Goal: Navigation & Orientation: Find specific page/section

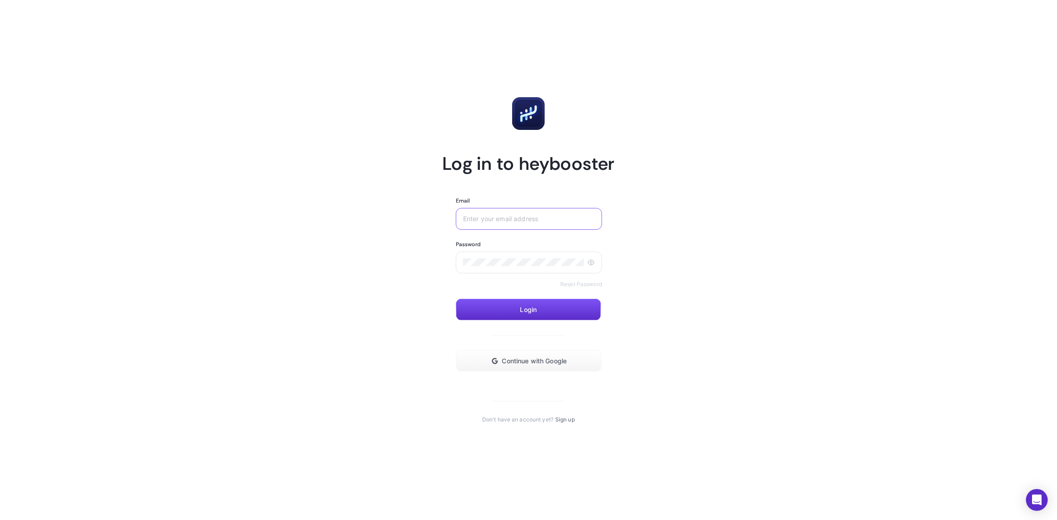
click at [563, 220] on input "Email" at bounding box center [529, 218] width 132 height 7
type input "cem.goctu@kisik.com.tr"
click at [563, 307] on button "Login" at bounding box center [528, 310] width 145 height 22
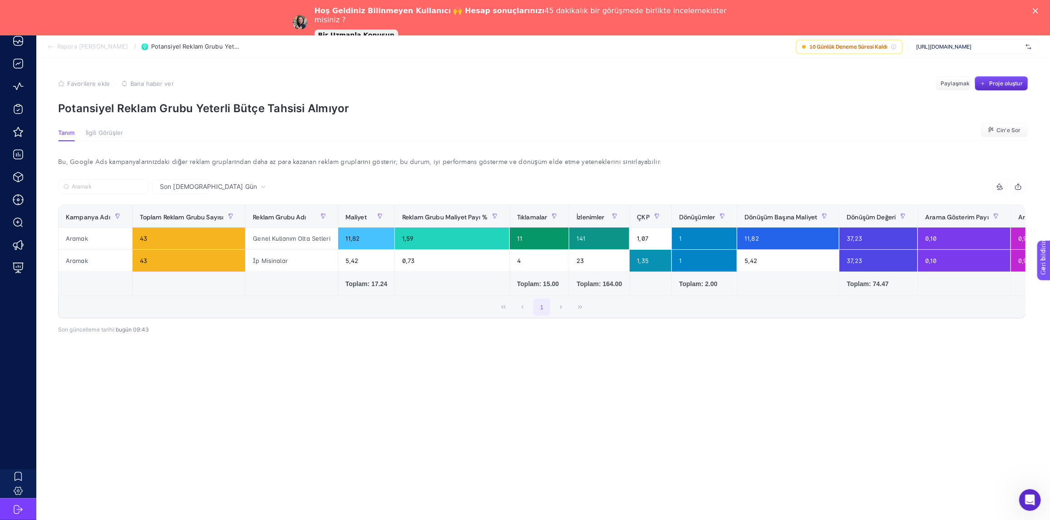
click at [116, 129] on font "İlgili Görüşler" at bounding box center [105, 132] width 38 height 7
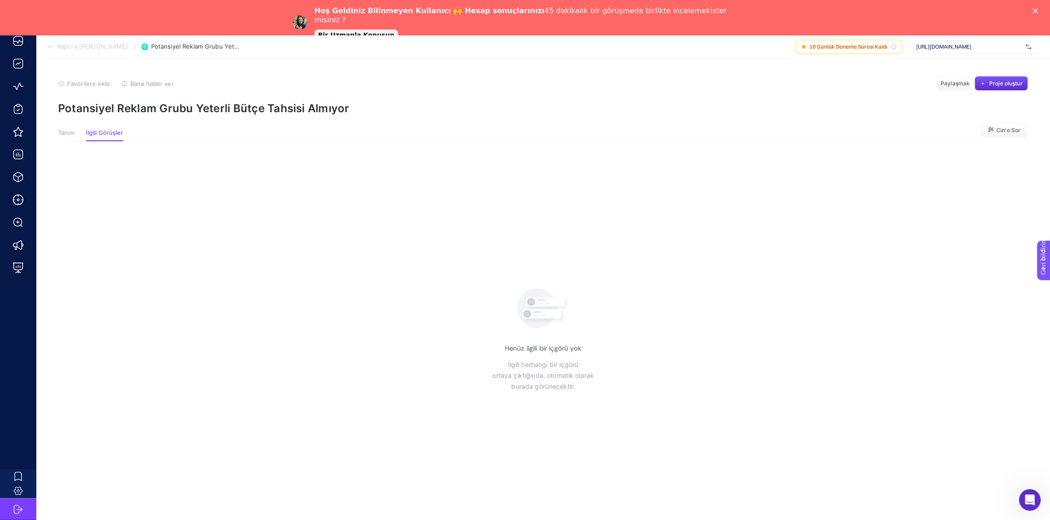
click at [68, 132] on font "Tanım" at bounding box center [66, 132] width 17 height 7
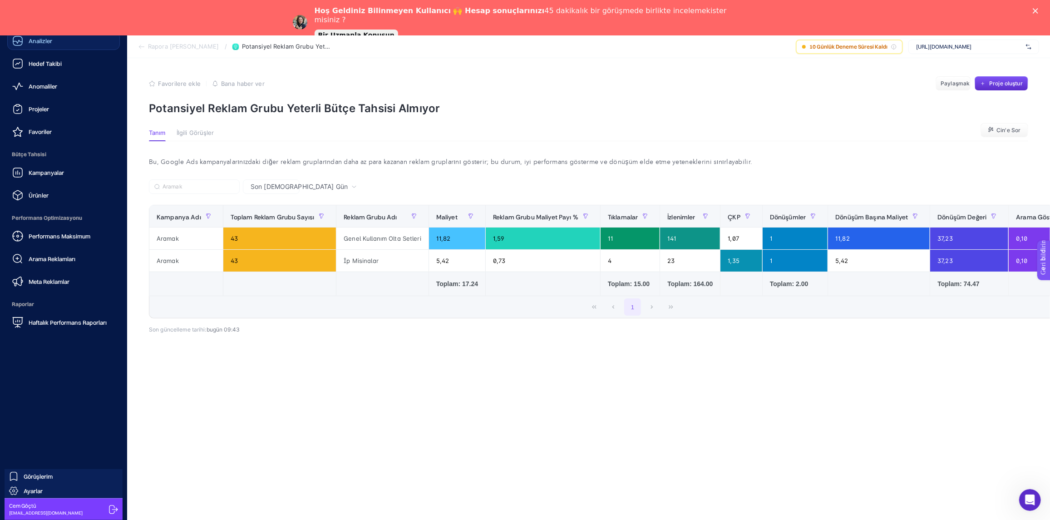
click at [49, 48] on link "Analizler" at bounding box center [63, 41] width 113 height 18
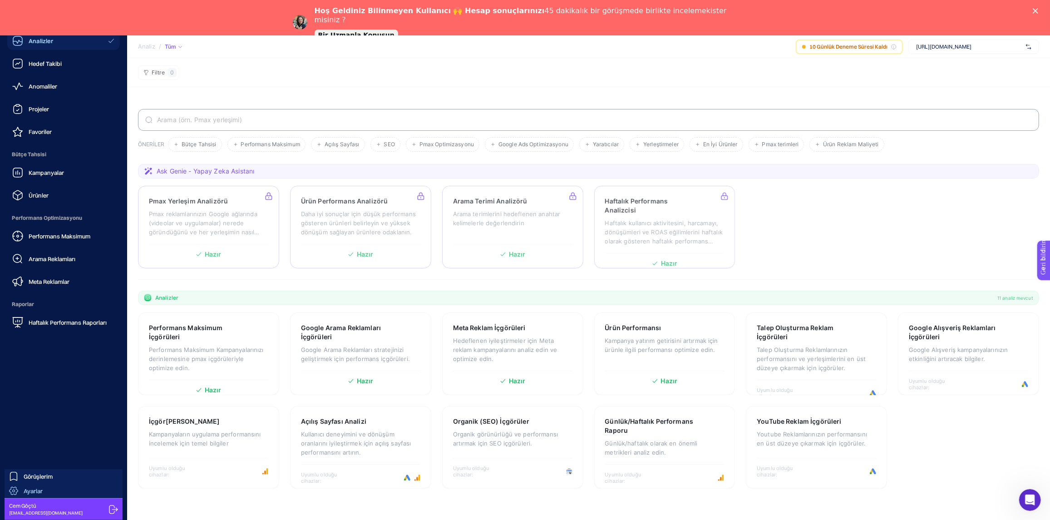
click at [24, 492] on font "Ayarlar" at bounding box center [33, 490] width 19 height 7
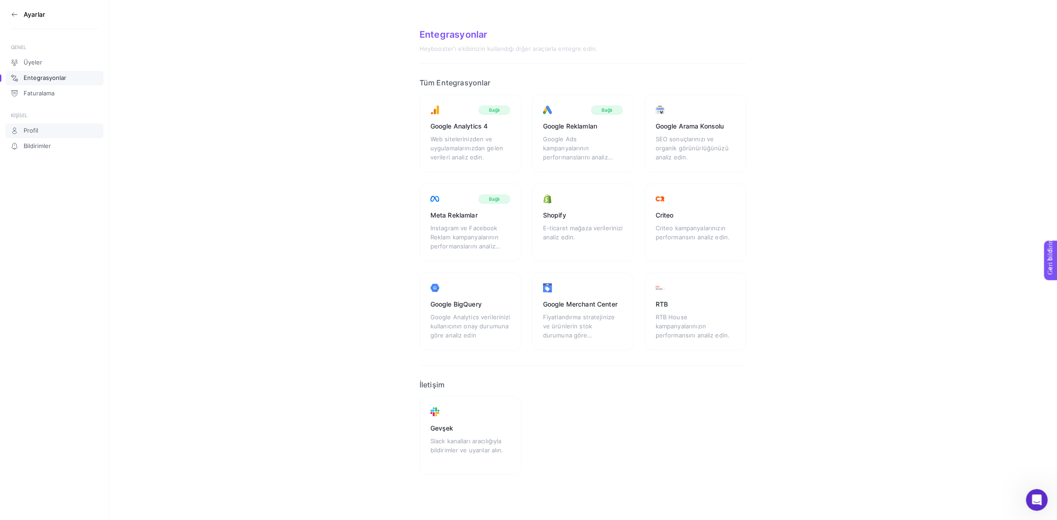
click at [40, 129] on link "Profil" at bounding box center [54, 130] width 98 height 15
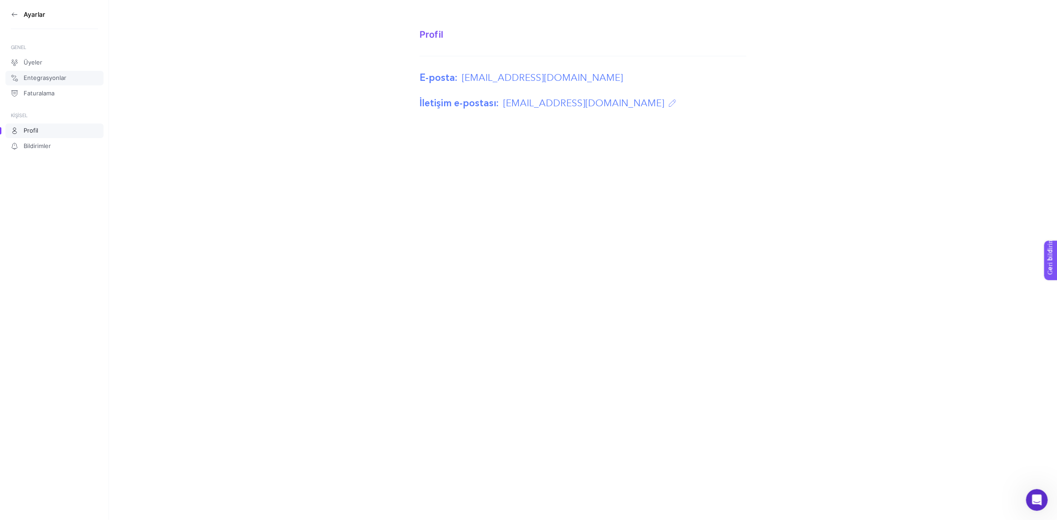
click at [72, 72] on link "Entegrasyonlar" at bounding box center [54, 78] width 98 height 15
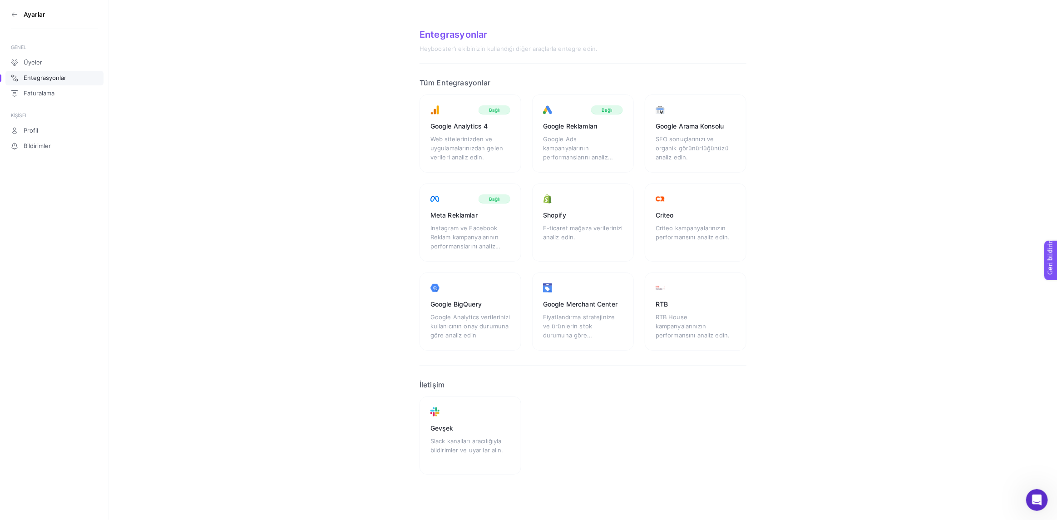
click at [257, 272] on section "Entegrasyonlar Heybooster'ı ekibinizin kullandığı diğer araçlarla entegre edin.…" at bounding box center [583, 259] width 948 height 518
click at [36, 92] on font "Faturalama" at bounding box center [39, 92] width 31 height 7
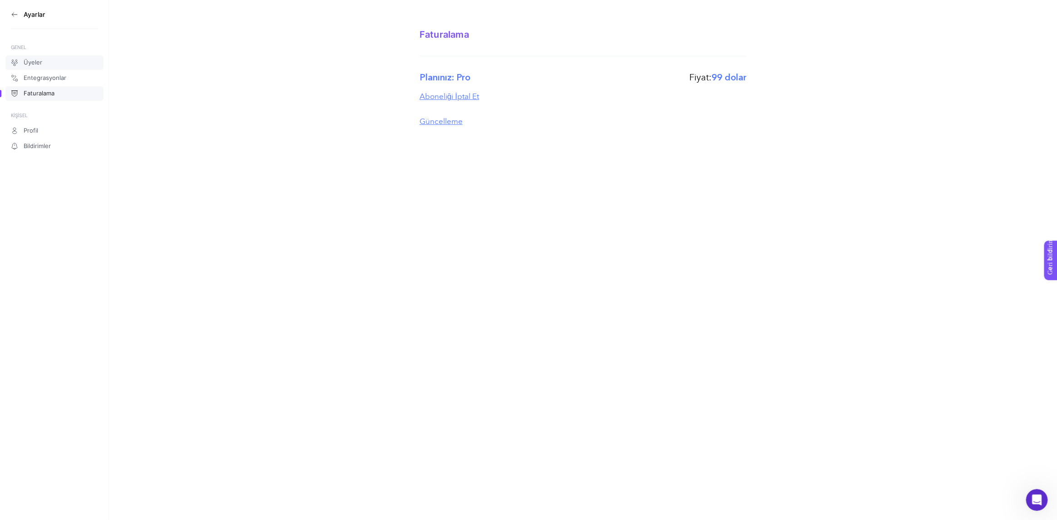
click at [39, 68] on link "Üyeler" at bounding box center [54, 62] width 98 height 15
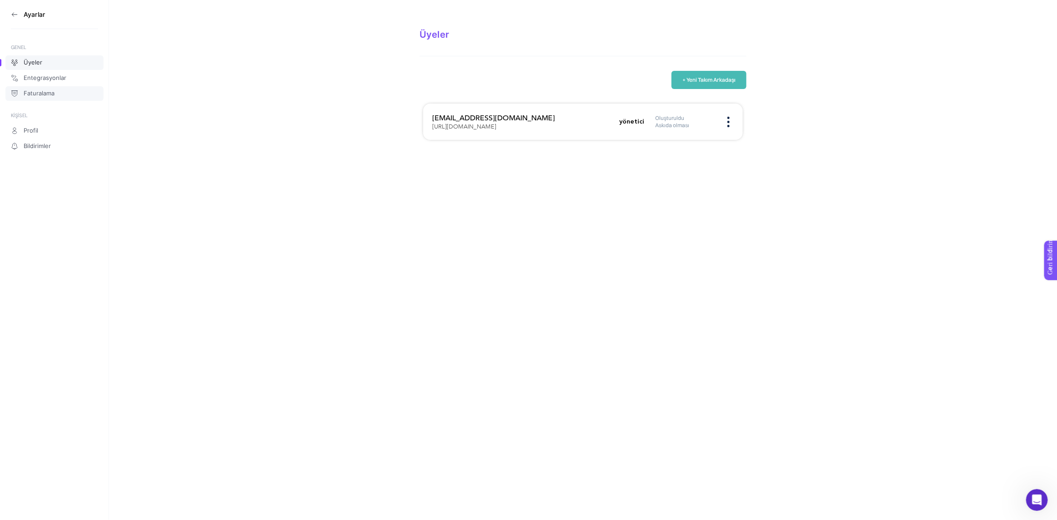
click at [38, 93] on font "Faturalama" at bounding box center [39, 92] width 31 height 7
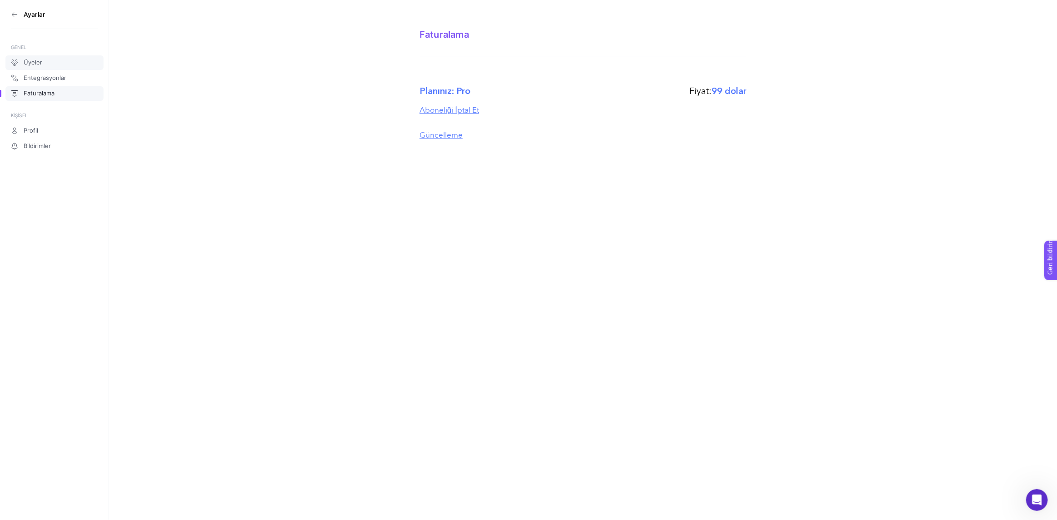
click at [46, 63] on link "Üyeler" at bounding box center [54, 62] width 98 height 15
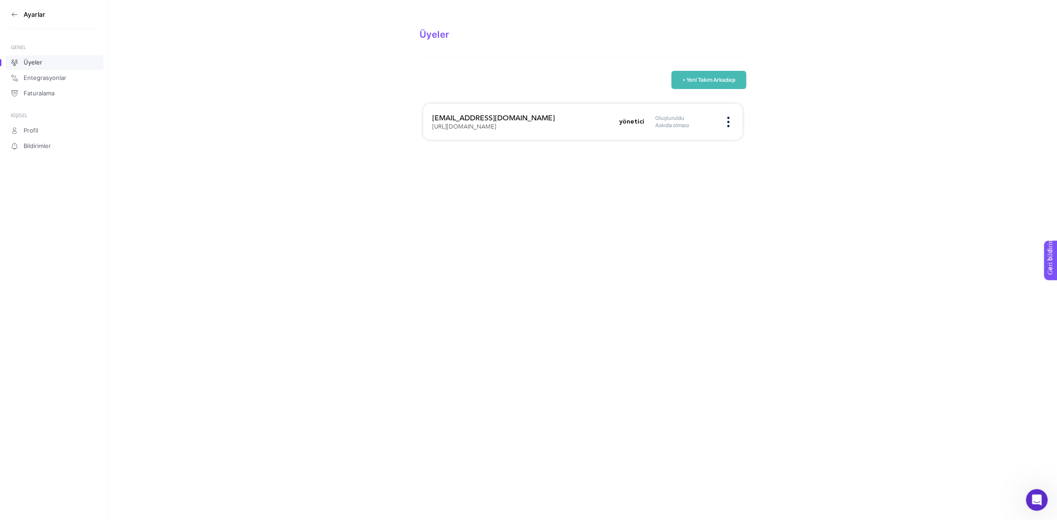
click at [662, 117] on font "Oluşturuldu" at bounding box center [669, 117] width 29 height 7
click at [637, 123] on font "yönetici" at bounding box center [631, 121] width 25 height 9
click at [731, 120] on div "Oluşturuldu Askıda olması" at bounding box center [694, 121] width 79 height 15
click at [728, 121] on img at bounding box center [728, 122] width 2 height 10
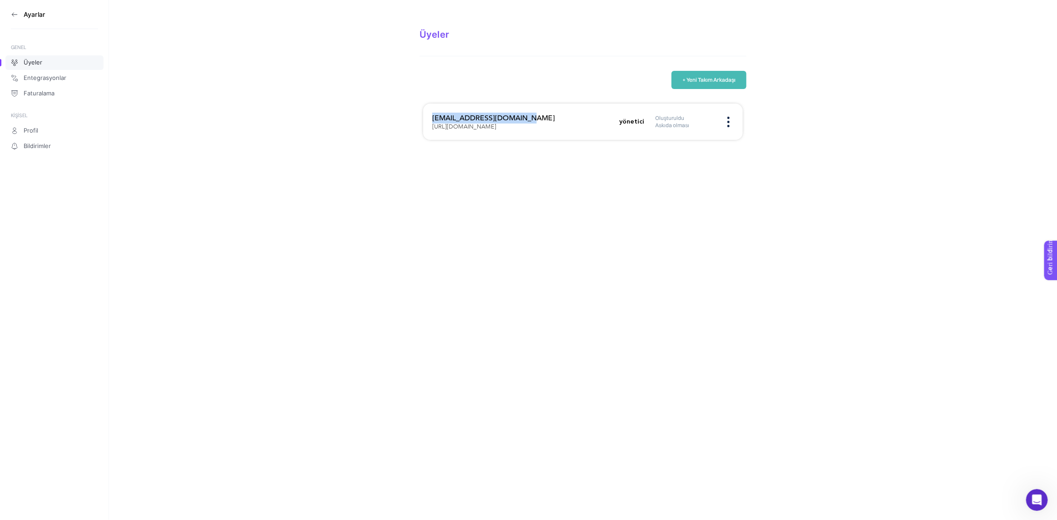
drag, startPoint x: 523, startPoint y: 114, endPoint x: 413, endPoint y: 116, distance: 110.8
click at [413, 116] on section "Üyeler + Yeni Takım Arkadaşı mesut.guney@kisik.com.tr https://www.albashop.com.…" at bounding box center [583, 77] width 948 height 154
click at [403, 88] on section "Üyeler + Yeni Takım Arkadaşı mesut.guney@kisik.com.tr https://www.albashop.com.…" at bounding box center [583, 77] width 948 height 154
click at [16, 13] on icon at bounding box center [14, 14] width 7 height 7
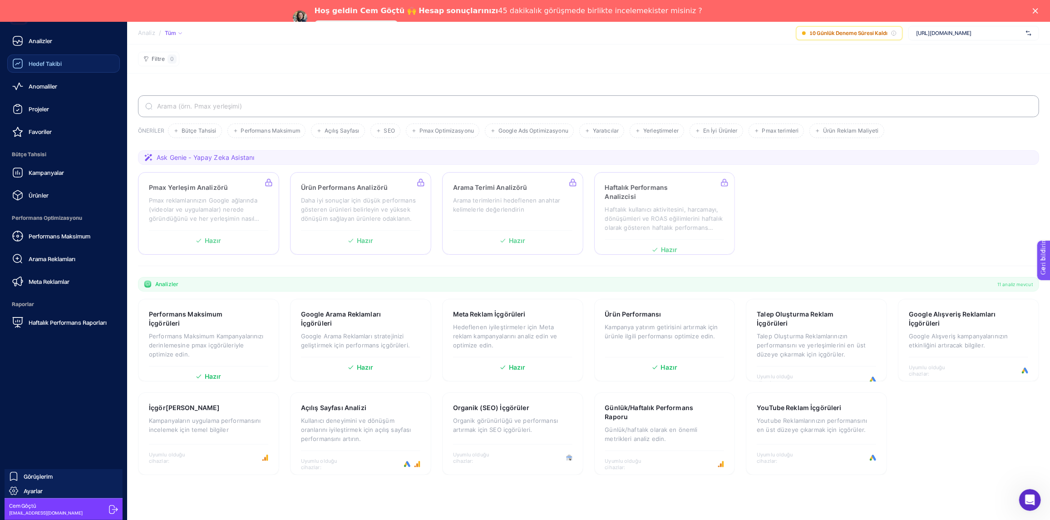
click at [40, 68] on div "Hedef Takibi" at bounding box center [36, 63] width 49 height 11
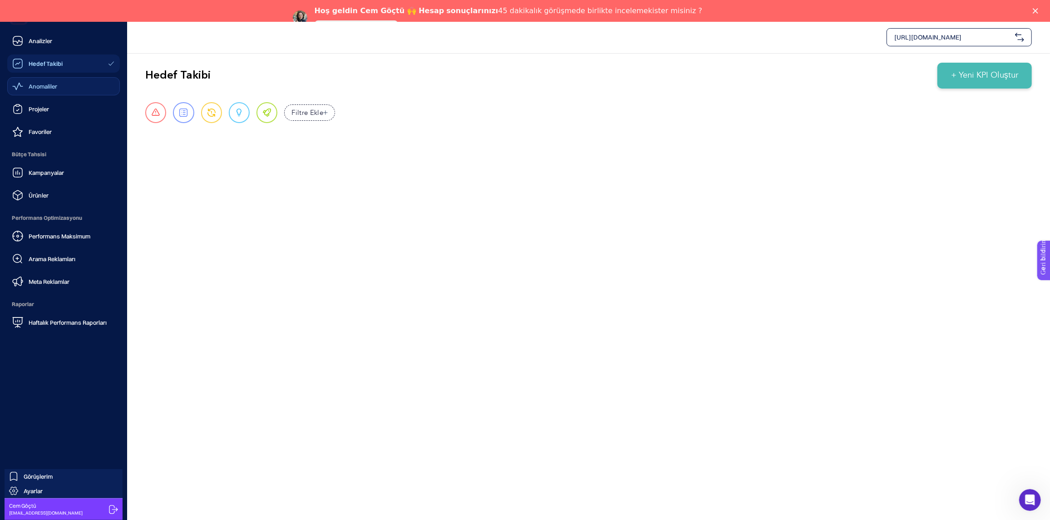
click at [41, 90] on div "Anomaliler" at bounding box center [34, 86] width 45 height 11
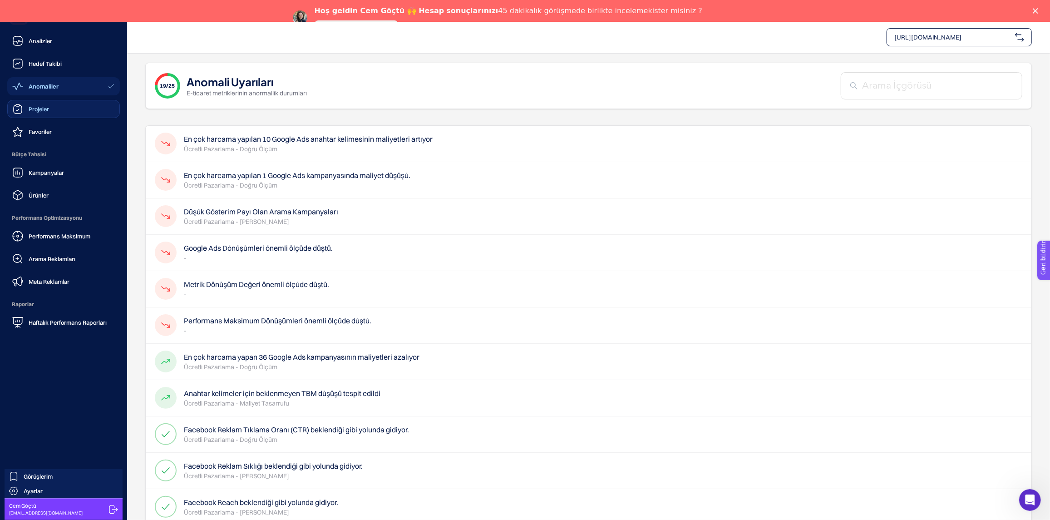
click at [32, 113] on div "Projeler" at bounding box center [30, 109] width 37 height 11
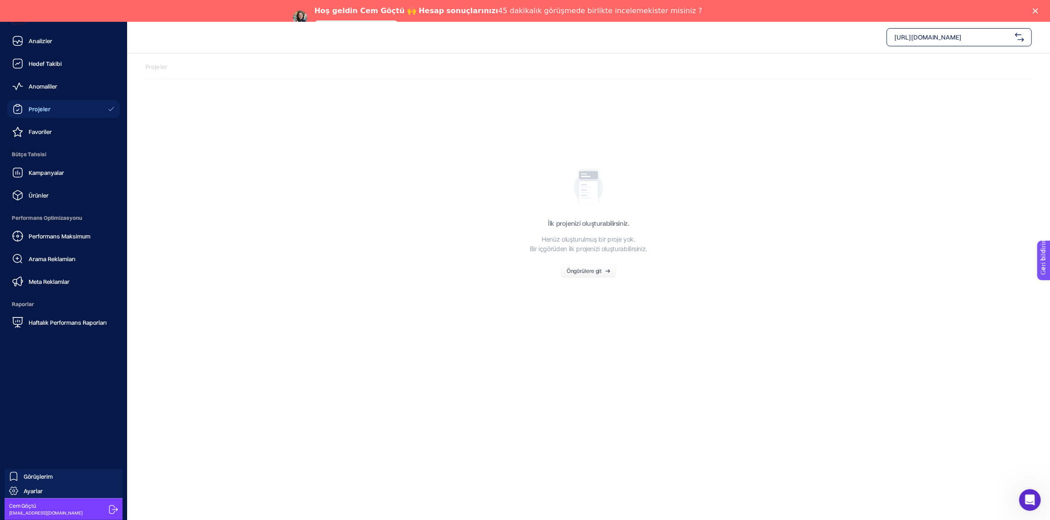
drag, startPoint x: 32, startPoint y: 113, endPoint x: 228, endPoint y: 65, distance: 202.0
click at [228, 65] on p "Projeler" at bounding box center [588, 67] width 887 height 9
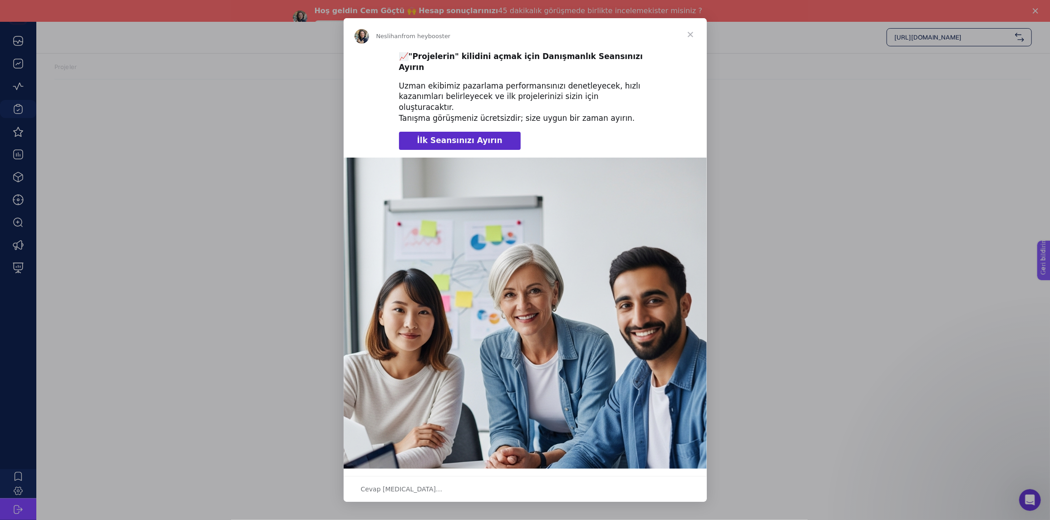
click at [688, 37] on span "Kapalı" at bounding box center [690, 34] width 33 height 33
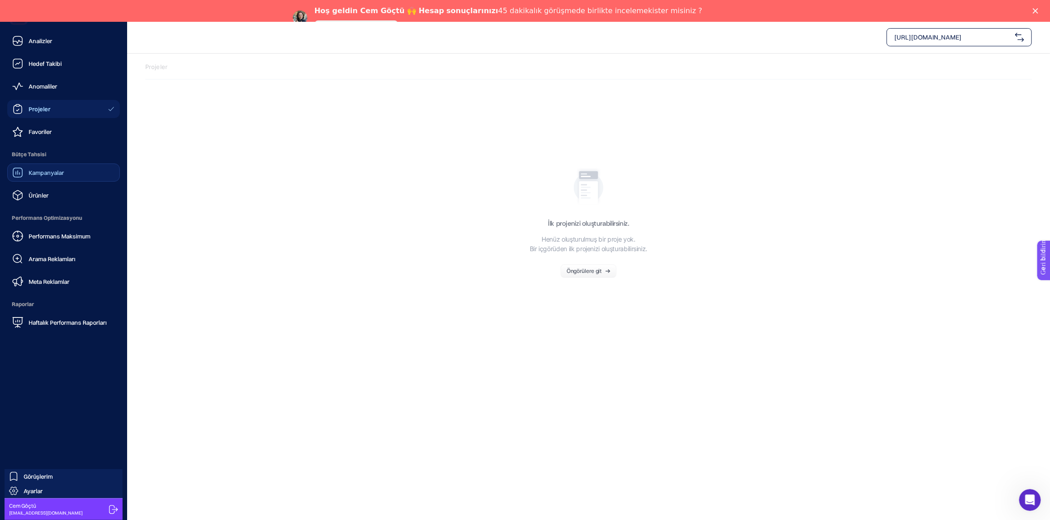
click at [48, 173] on font "Kampanyalar" at bounding box center [46, 172] width 35 height 7
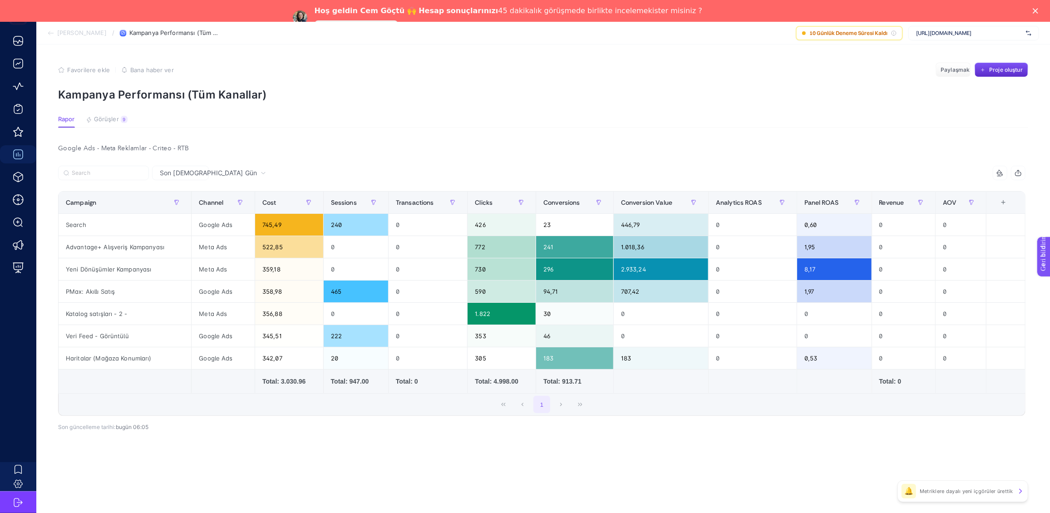
click at [548, 114] on article "Favorilere ekle YANLIŞ Bana haber ver Paylaşmak Proje oluştur Kampanya Performa…" at bounding box center [543, 289] width 1014 height 490
click at [557, 126] on section "Rapor Görüşler 9" at bounding box center [543, 122] width 970 height 12
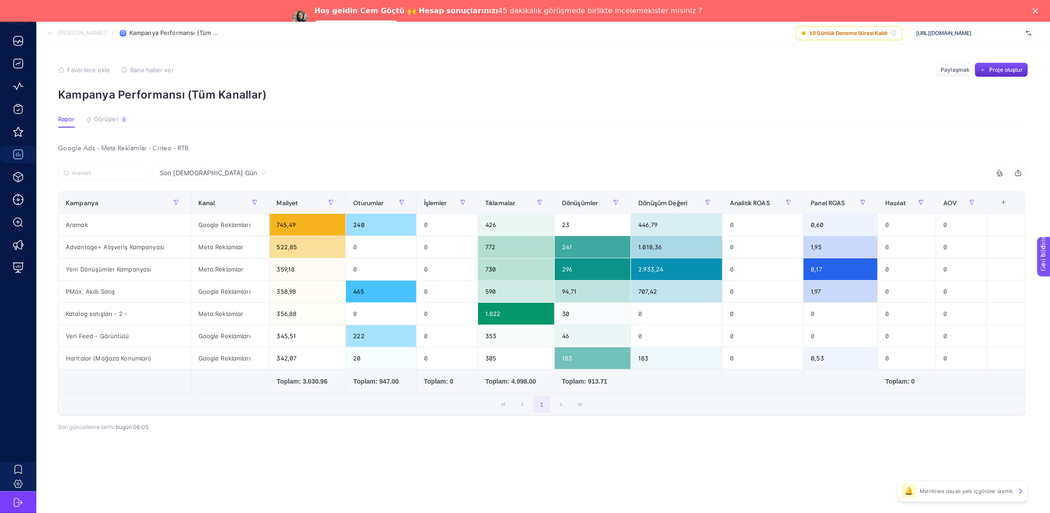
drag, startPoint x: 738, startPoint y: 330, endPoint x: 690, endPoint y: 426, distance: 108.0
click at [691, 426] on div "10 öğe seçildi Kampanya Kanal Maliyet Oturumlar İşlemler Tıklamalar Dönüşümler …" at bounding box center [542, 305] width 968 height 250
click at [566, 403] on div "1" at bounding box center [542, 405] width 967 height 22
click at [587, 405] on div "1" at bounding box center [542, 405] width 967 height 22
click at [702, 421] on div "10 öğe seçildi Kampanya Kanal Maliyet Oturumlar İşlemler Tıklamalar Dönüşümler …" at bounding box center [542, 305] width 968 height 250
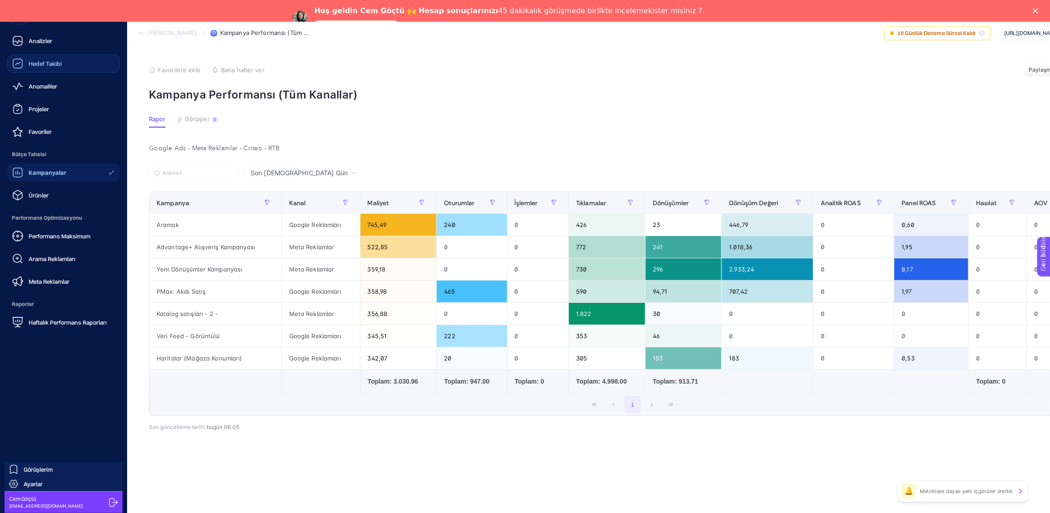
click at [67, 62] on link "Hedef Takibi" at bounding box center [63, 63] width 113 height 18
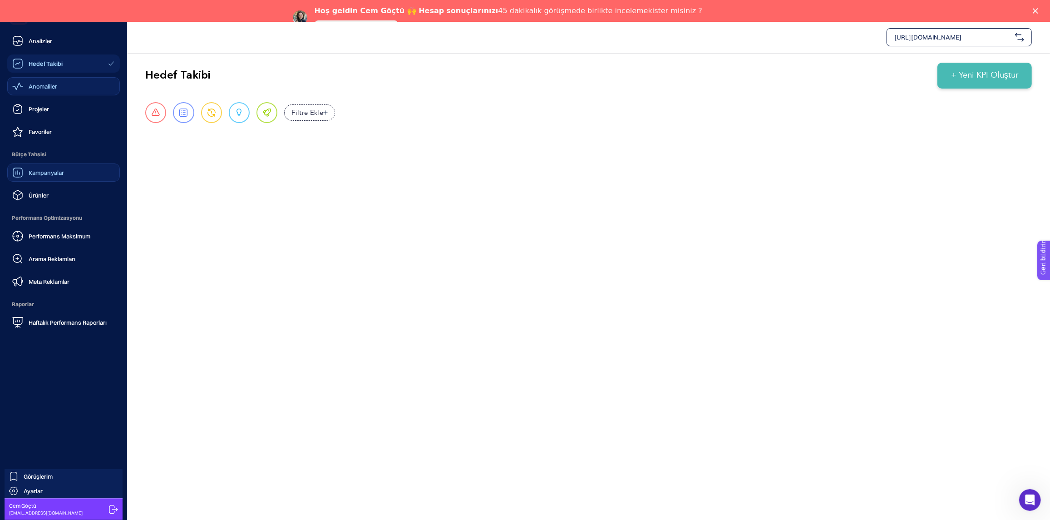
click at [59, 79] on link "Anomaliler" at bounding box center [63, 86] width 113 height 18
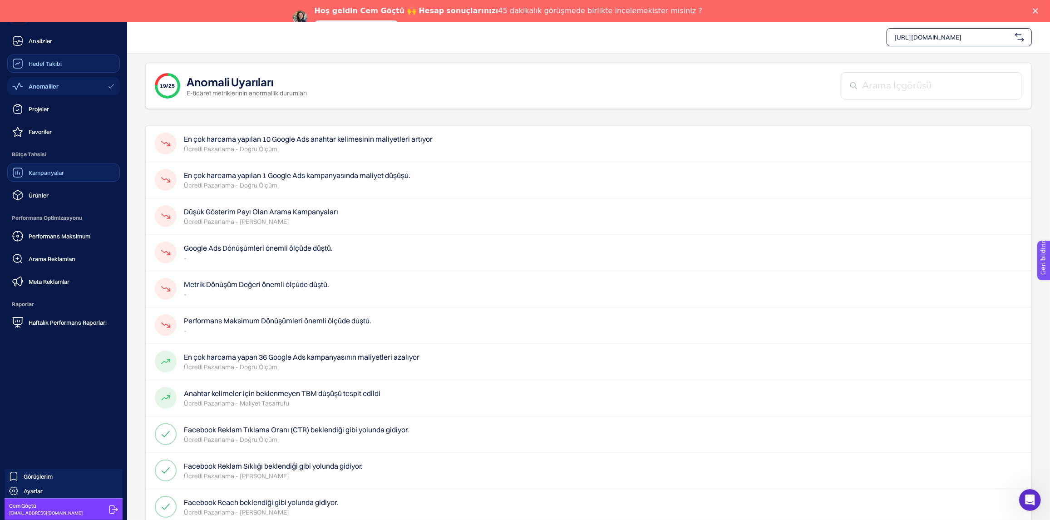
click at [65, 55] on link "Hedef Takibi" at bounding box center [63, 63] width 113 height 18
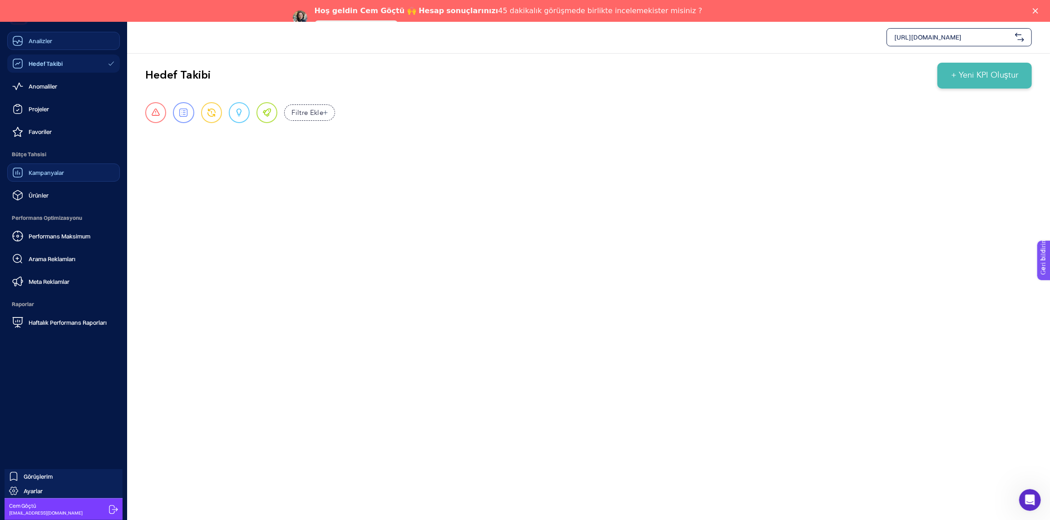
click at [63, 45] on link "Analizler" at bounding box center [63, 41] width 113 height 18
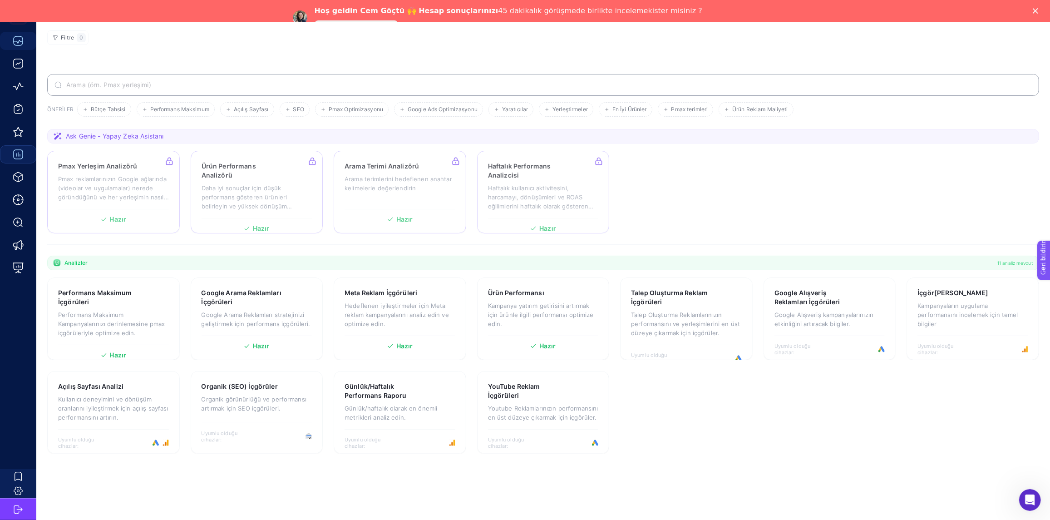
scroll to position [21, 0]
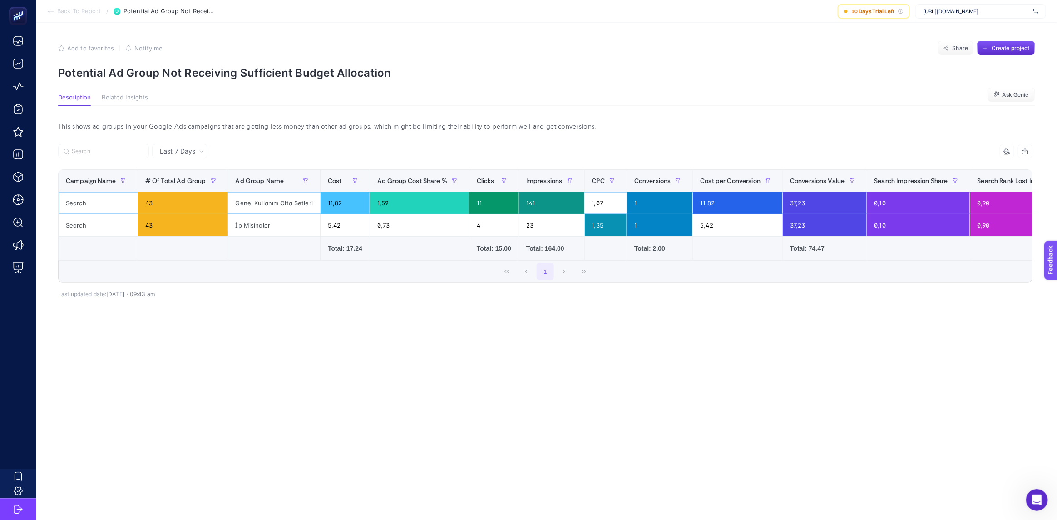
click at [274, 200] on div "Genel Kullanım Olta Setleri" at bounding box center [274, 203] width 92 height 22
click at [202, 201] on div "43" at bounding box center [183, 203] width 90 height 22
click at [114, 204] on div "Search" at bounding box center [98, 203] width 79 height 22
click at [645, 353] on article "Add to favorites false Notify me Share Create project Potential Ad Group Not Re…" at bounding box center [546, 271] width 1021 height 497
